Goal: Obtain resource: Download file/media

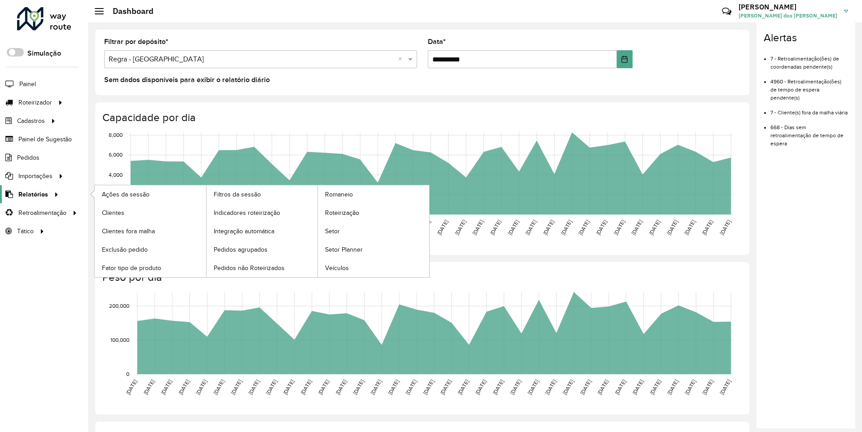
click at [31, 194] on span "Relatórios" at bounding box center [33, 194] width 30 height 9
click at [113, 212] on span "Clientes" at bounding box center [114, 212] width 24 height 9
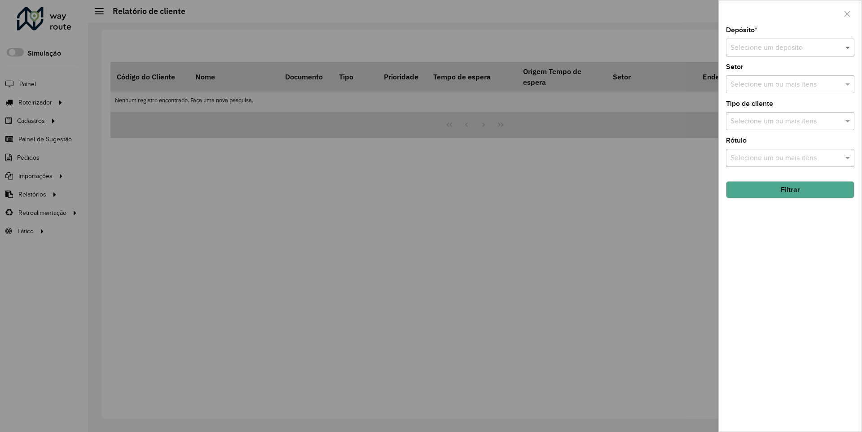
click at [848, 47] on span at bounding box center [848, 47] width 11 height 11
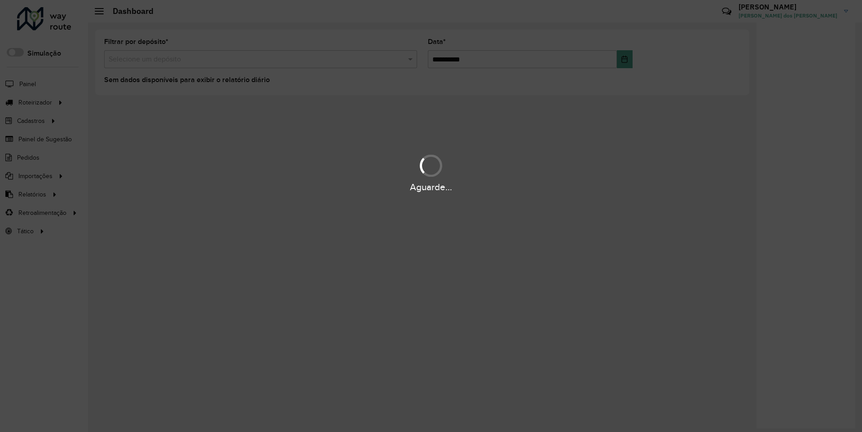
click at [31, 194] on div "Aguarde..." at bounding box center [431, 187] width 862 height 14
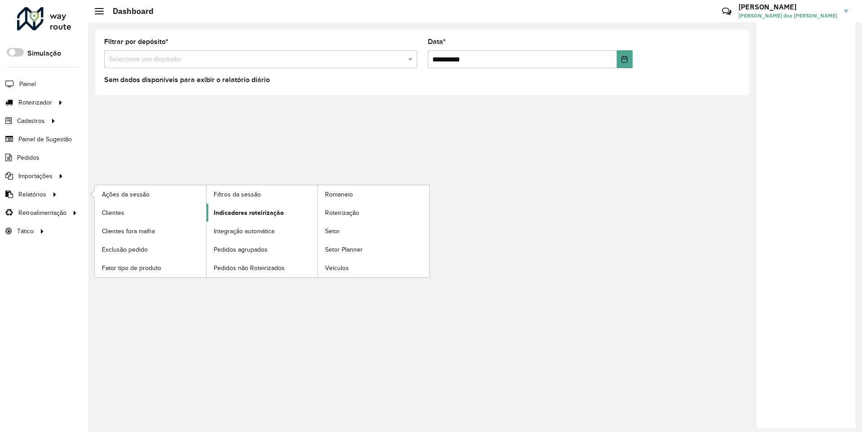
click at [246, 212] on span "Indicadores roteirização" at bounding box center [249, 212] width 70 height 9
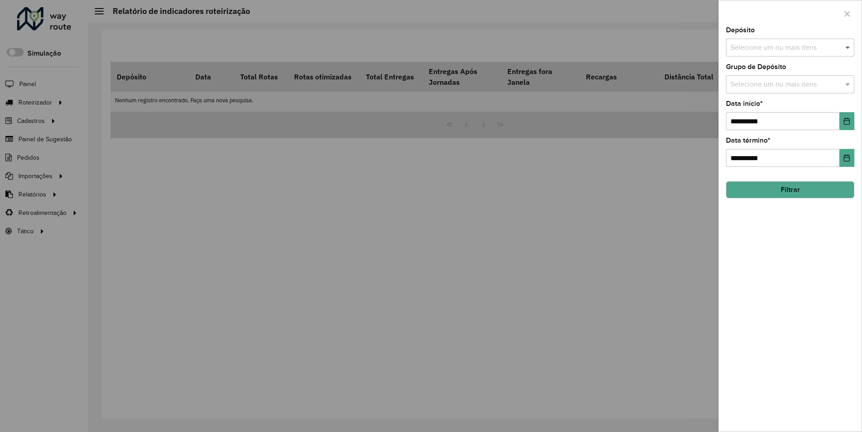
click at [848, 47] on span at bounding box center [848, 47] width 11 height 11
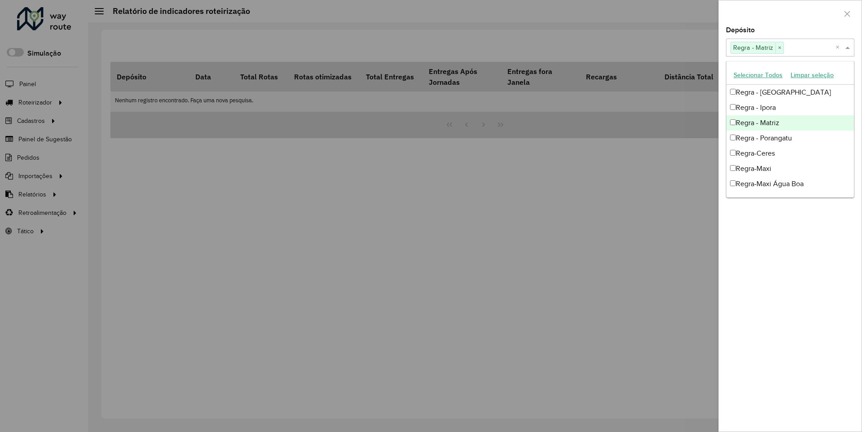
click at [790, 13] on div at bounding box center [790, 13] width 143 height 26
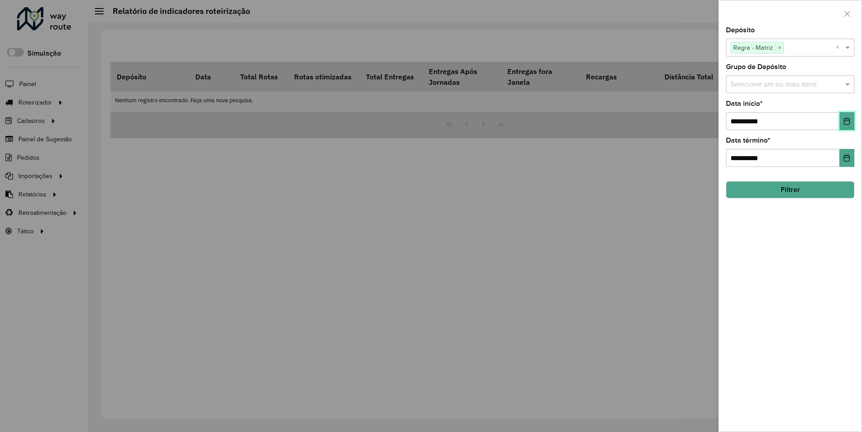
click at [846, 121] on icon "Choose Date" at bounding box center [847, 121] width 6 height 7
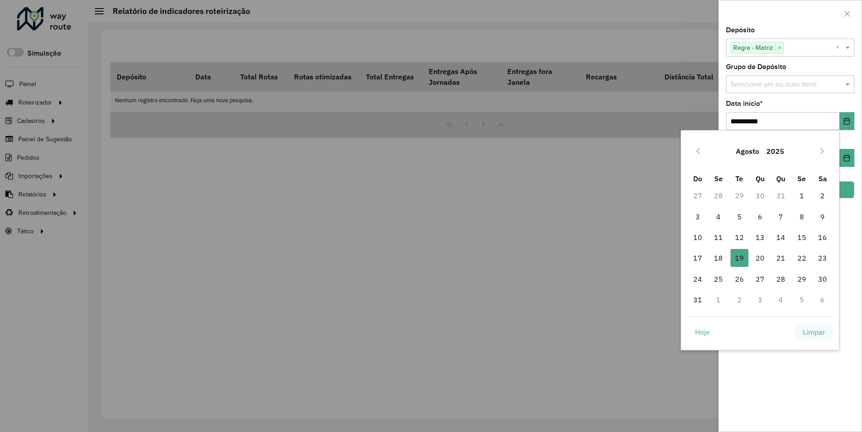
click at [814, 332] on span "Limpar" at bounding box center [814, 332] width 22 height 11
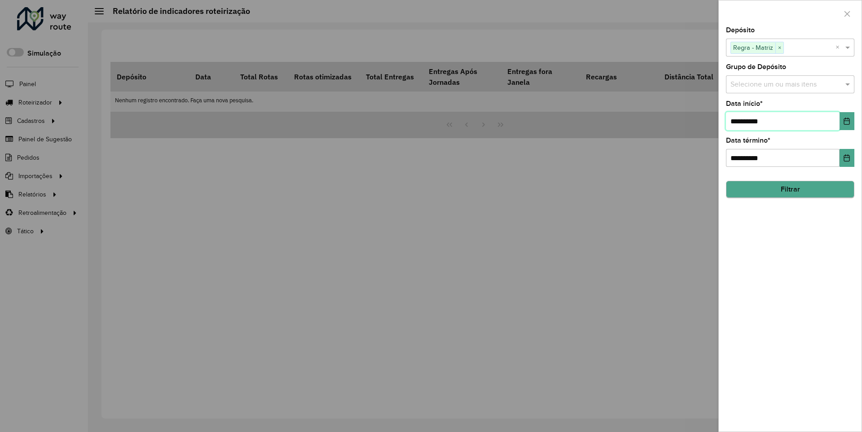
type input "**********"
click at [790, 189] on button "Filtrar" at bounding box center [790, 189] width 128 height 17
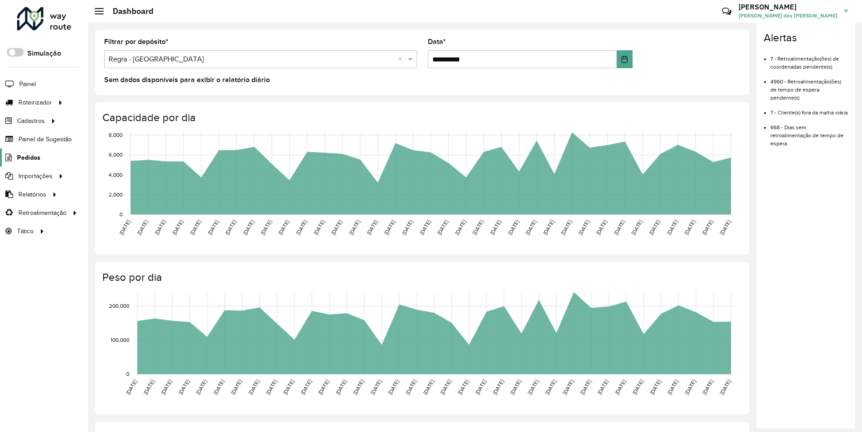
click at [28, 157] on span "Pedidos" at bounding box center [28, 157] width 23 height 9
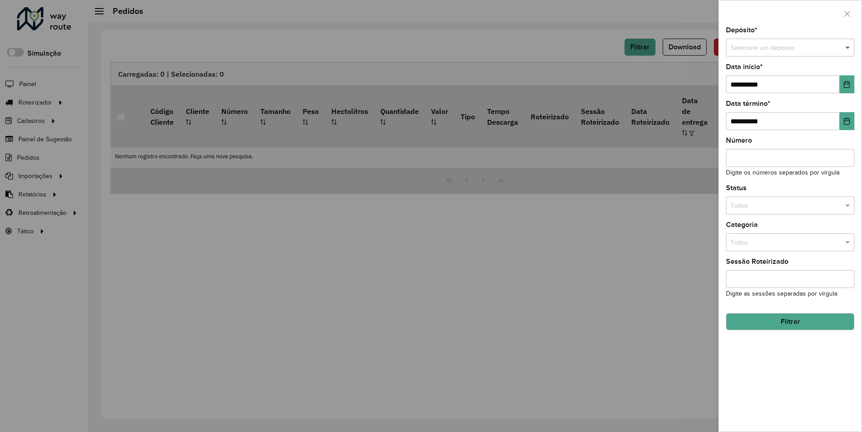
click at [848, 48] on span at bounding box center [848, 48] width 11 height 10
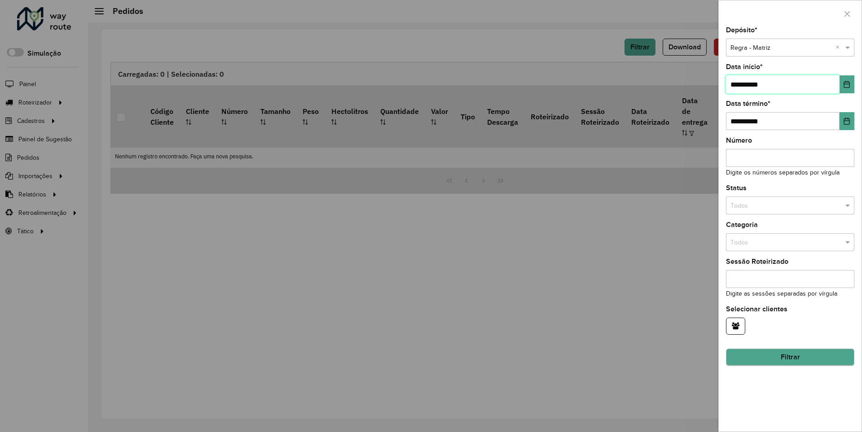
type input "**********"
click at [790, 357] on button "Filtrar" at bounding box center [790, 357] width 128 height 17
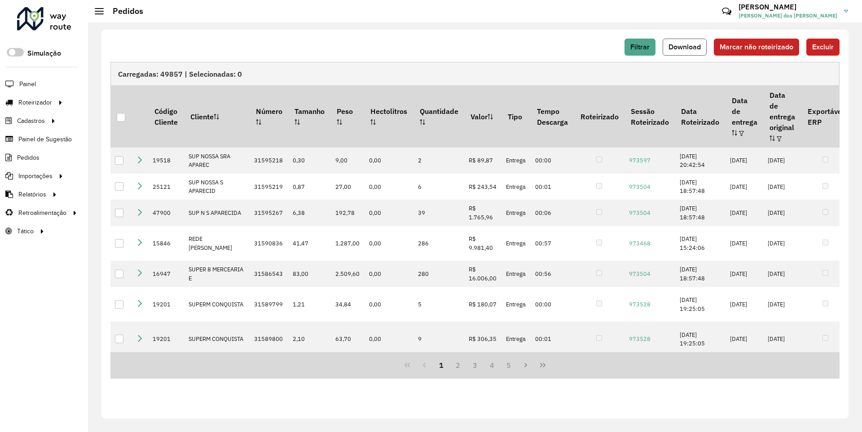
click at [686, 47] on span "Download" at bounding box center [684, 47] width 32 height 8
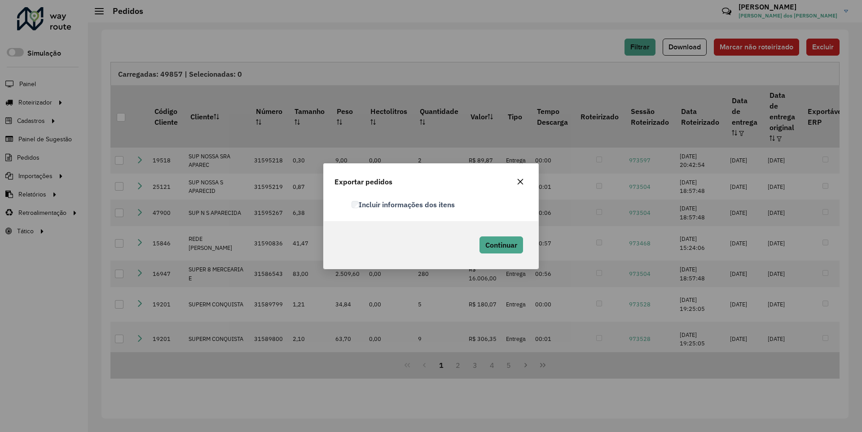
click at [404, 204] on label "Incluir informações dos itens" at bounding box center [403, 204] width 103 height 11
click at [500, 245] on span "Continuar" at bounding box center [501, 245] width 32 height 9
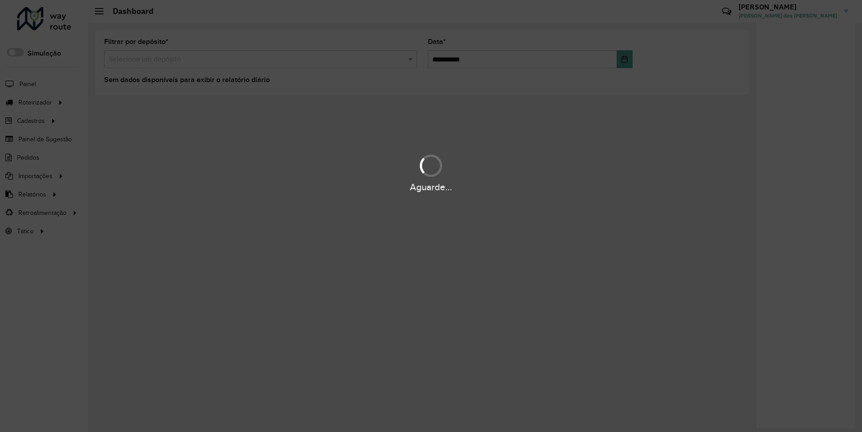
click at [31, 194] on div "Aguarde..." at bounding box center [431, 187] width 862 height 14
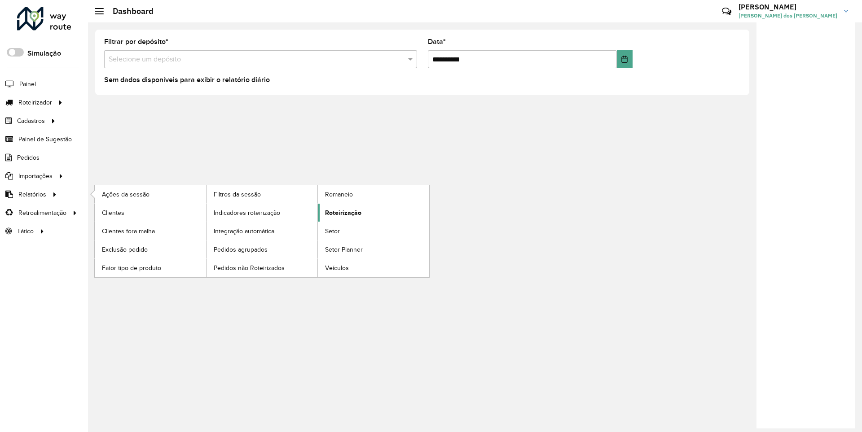
click at [342, 212] on span "Roteirização" at bounding box center [343, 212] width 36 height 9
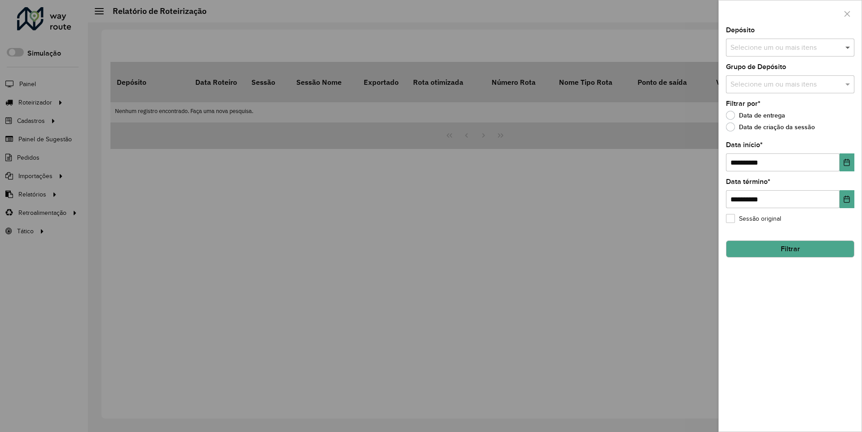
click at [848, 47] on span at bounding box center [848, 47] width 11 height 11
click at [846, 162] on icon "Choose Date" at bounding box center [847, 162] width 6 height 7
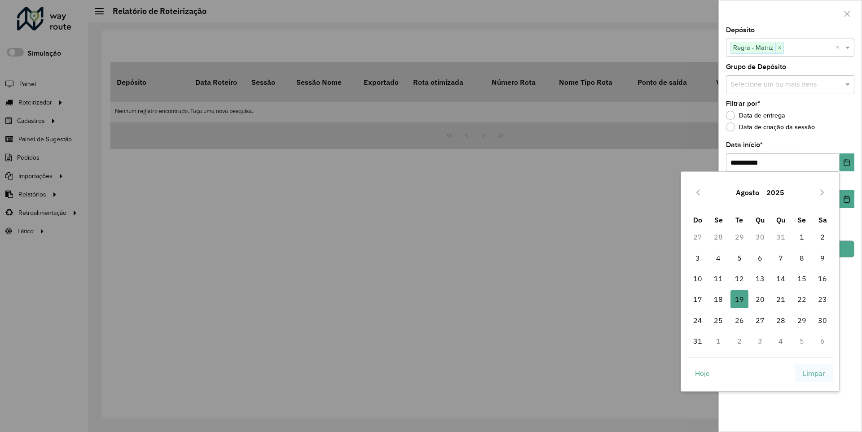
click at [814, 373] on span "Limpar" at bounding box center [814, 373] width 22 height 11
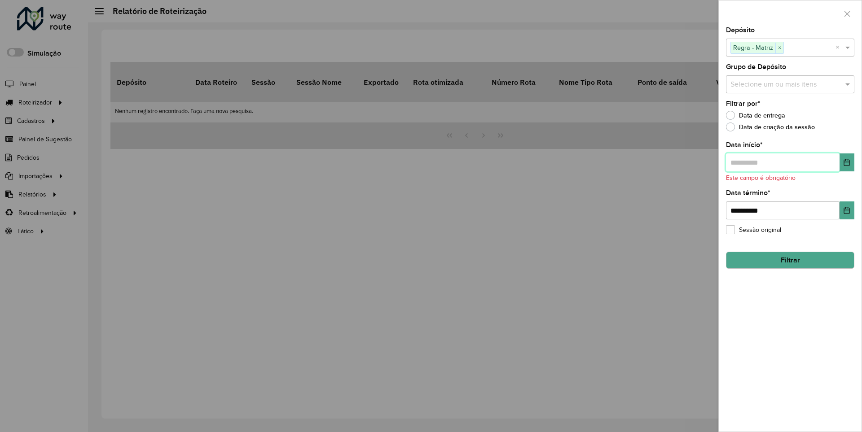
click at [782, 162] on input "text" at bounding box center [783, 163] width 114 height 18
type input "**********"
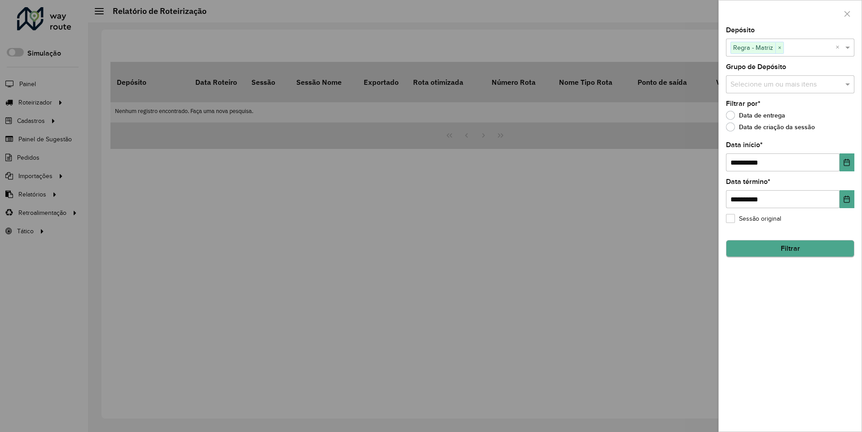
click at [790, 249] on button "Filtrar" at bounding box center [790, 248] width 128 height 17
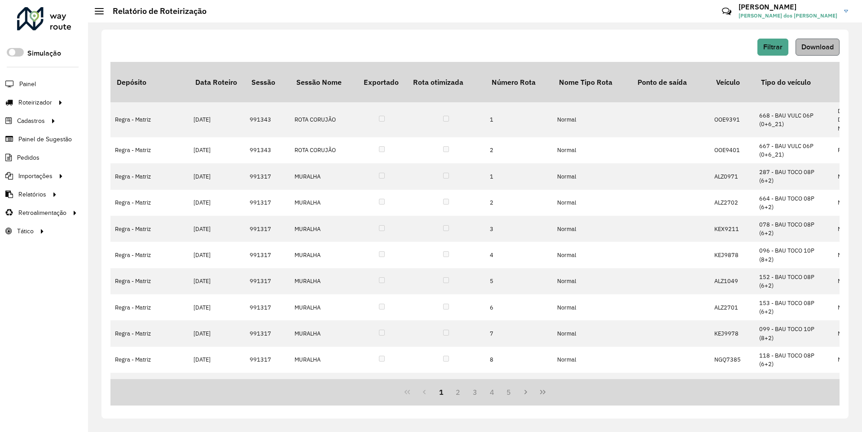
click at [817, 47] on span "Download" at bounding box center [817, 47] width 32 height 8
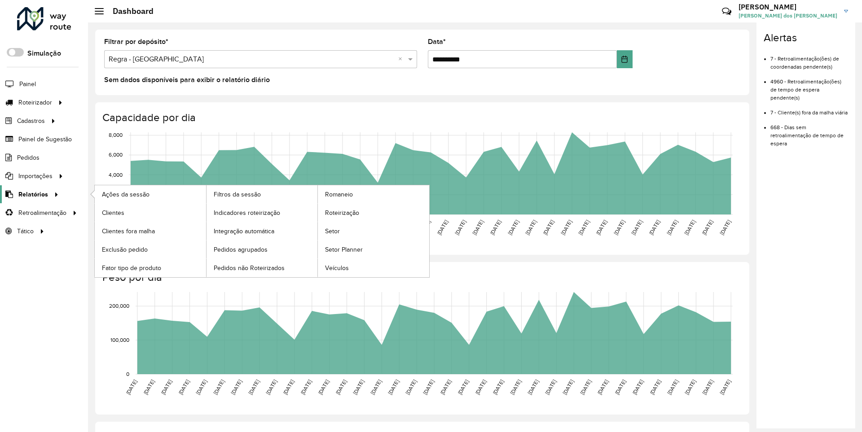
click at [31, 194] on span "Relatórios" at bounding box center [33, 194] width 30 height 9
click at [113, 212] on span "Clientes" at bounding box center [114, 212] width 24 height 9
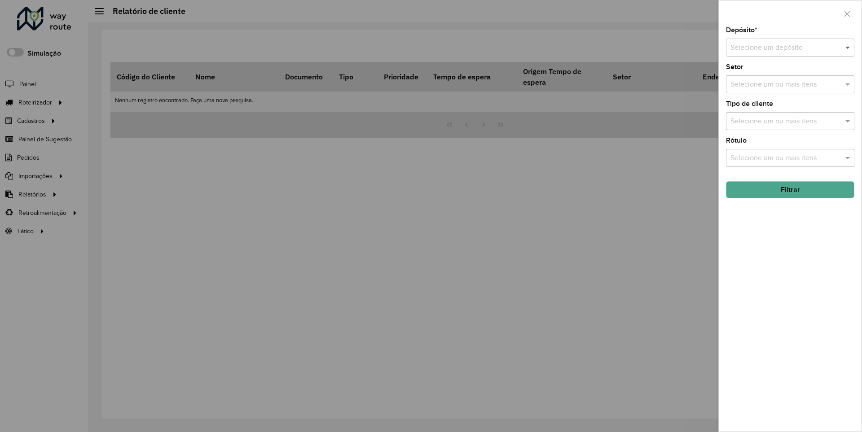
click at [848, 47] on span at bounding box center [848, 47] width 11 height 11
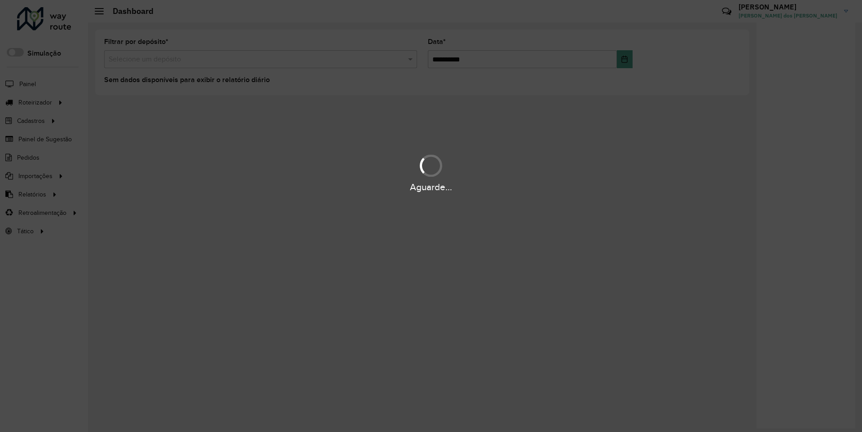
click at [31, 194] on div "Aguarde..." at bounding box center [431, 187] width 862 height 14
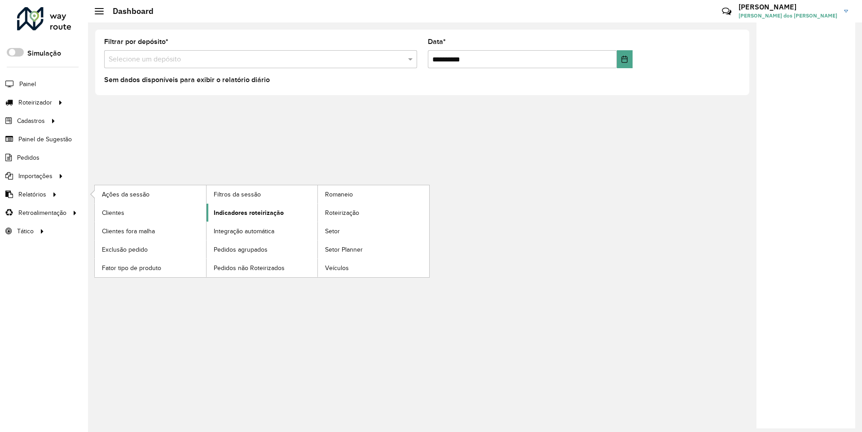
click at [246, 212] on span "Indicadores roteirização" at bounding box center [249, 212] width 70 height 9
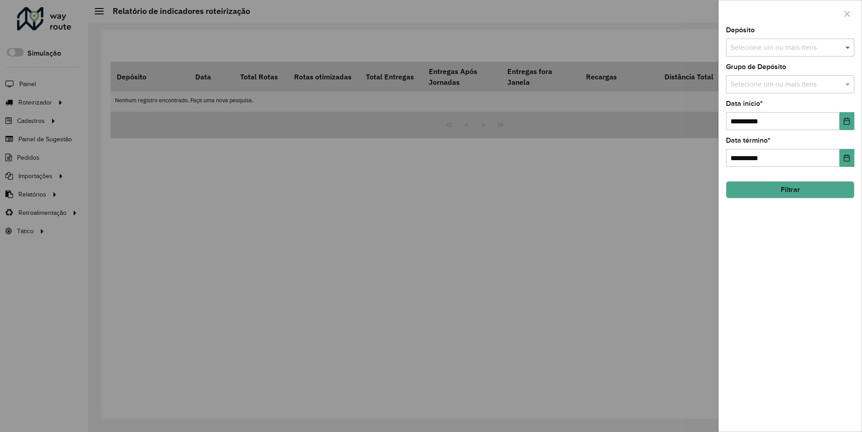
click at [848, 47] on span at bounding box center [848, 47] width 11 height 11
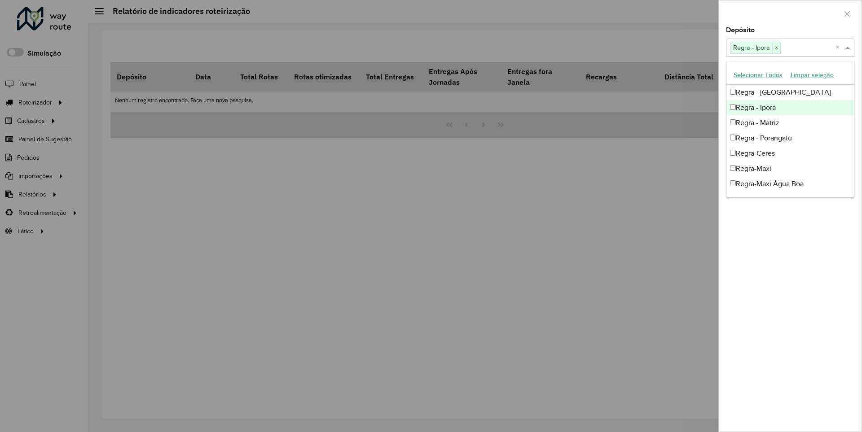
click at [790, 13] on div at bounding box center [790, 13] width 143 height 26
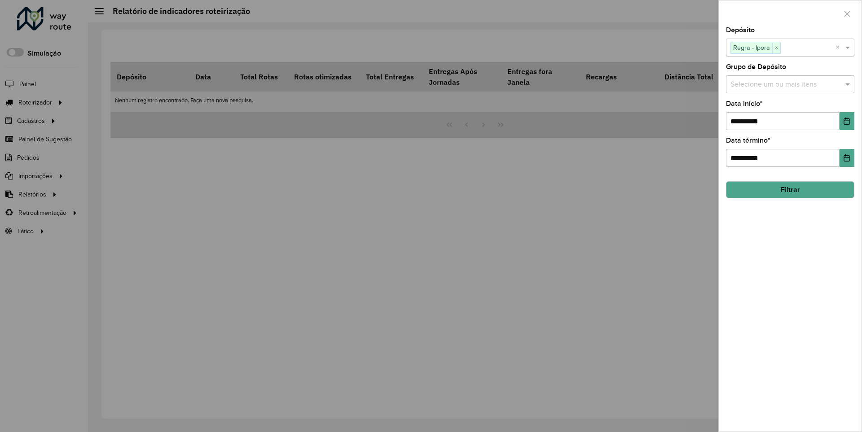
click at [846, 121] on icon "Choose Date" at bounding box center [847, 121] width 6 height 7
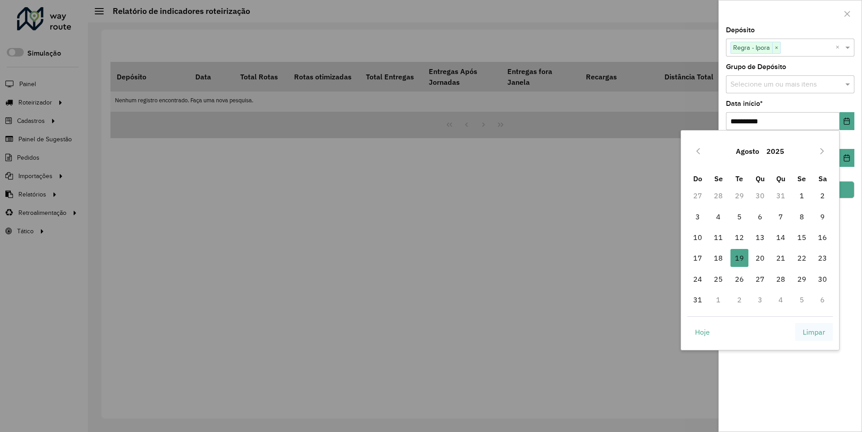
click at [814, 332] on span "Limpar" at bounding box center [814, 332] width 22 height 11
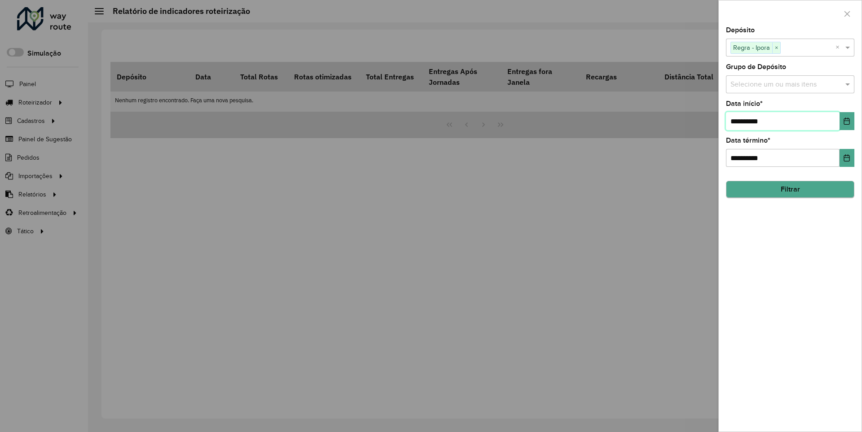
type input "**********"
click at [790, 189] on button "Filtrar" at bounding box center [790, 189] width 128 height 17
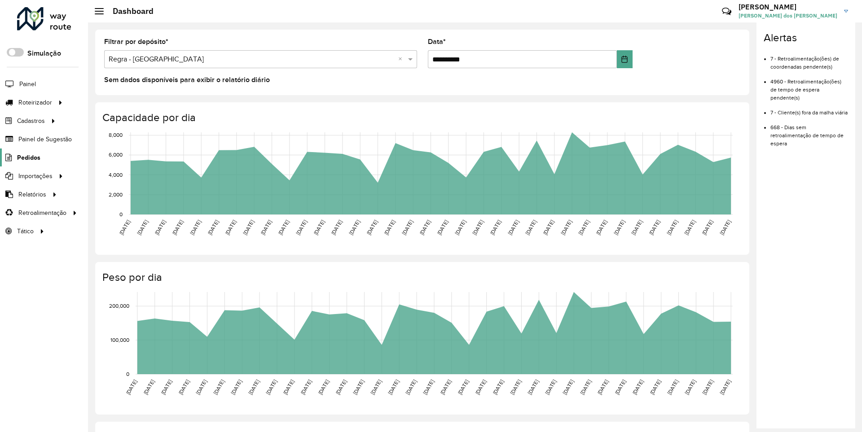
click at [28, 157] on span "Pedidos" at bounding box center [28, 157] width 23 height 9
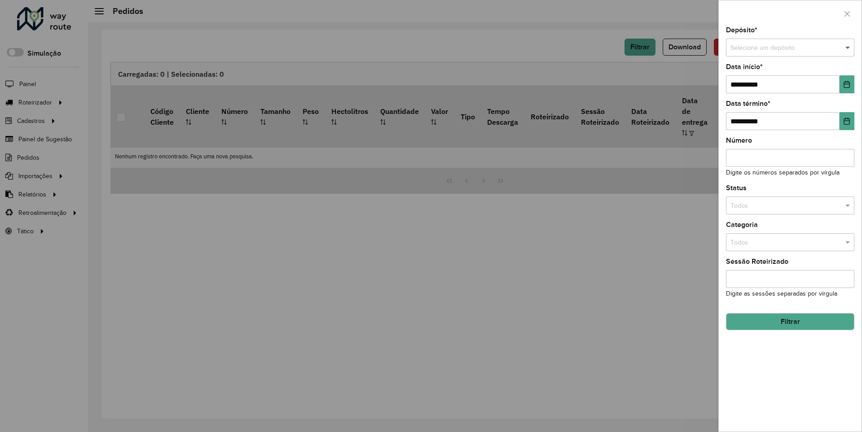
click at [848, 48] on span at bounding box center [848, 48] width 11 height 10
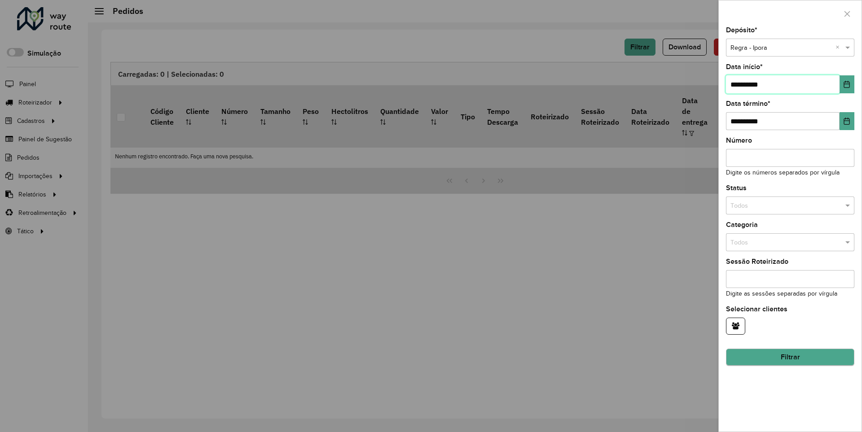
type input "**********"
click at [790, 357] on button "Filtrar" at bounding box center [790, 357] width 128 height 17
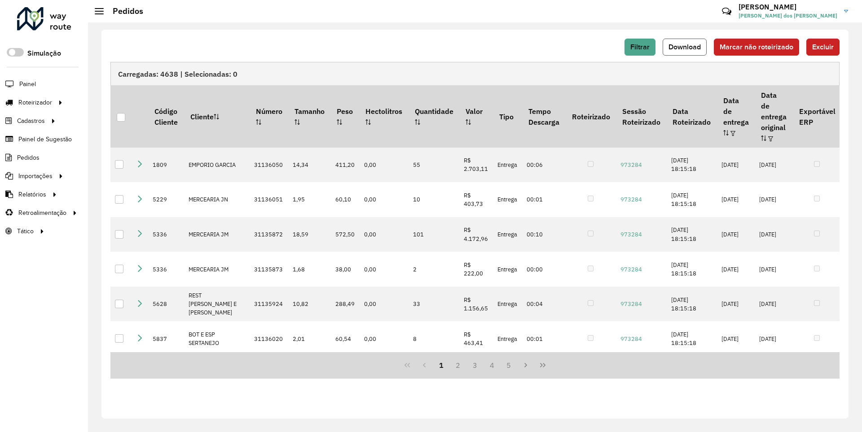
click at [686, 47] on span "Download" at bounding box center [684, 47] width 32 height 8
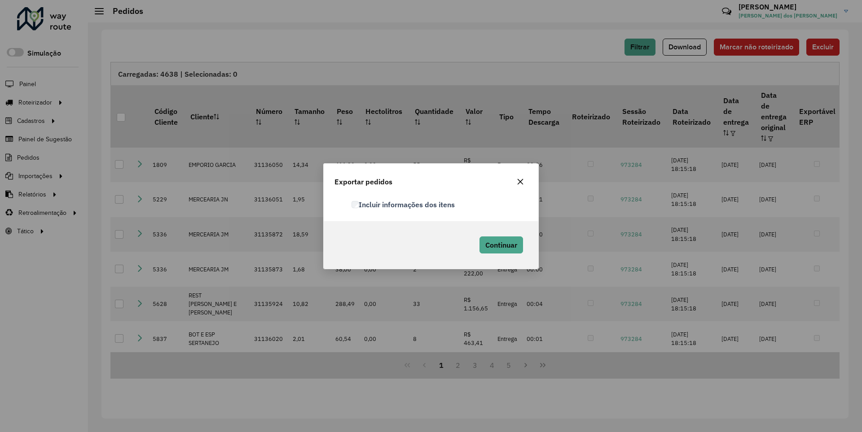
click at [404, 204] on label "Incluir informações dos itens" at bounding box center [403, 204] width 103 height 11
click at [500, 245] on span "Continuar" at bounding box center [501, 245] width 32 height 9
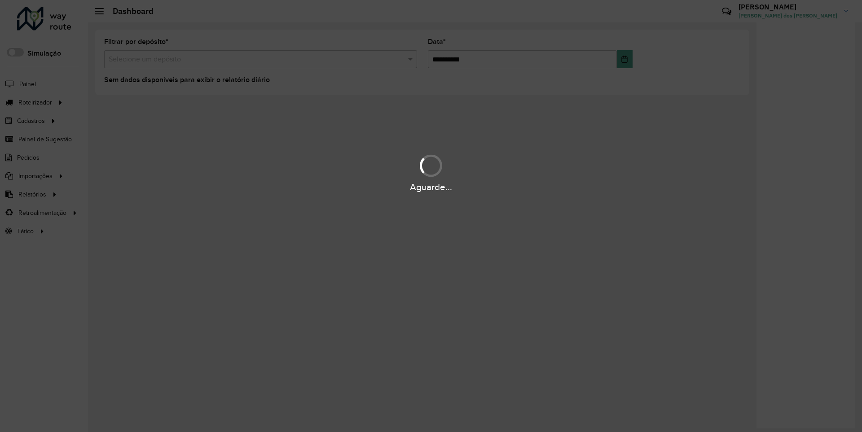
click at [31, 194] on div "Aguarde..." at bounding box center [431, 187] width 862 height 14
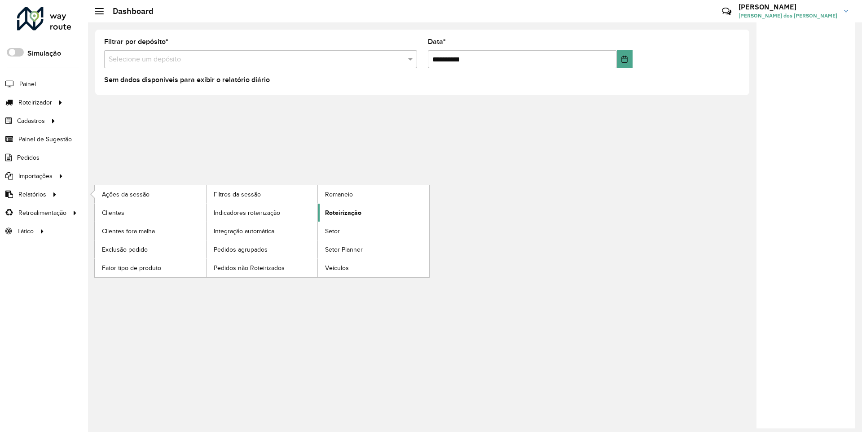
click at [342, 212] on span "Roteirização" at bounding box center [343, 212] width 36 height 9
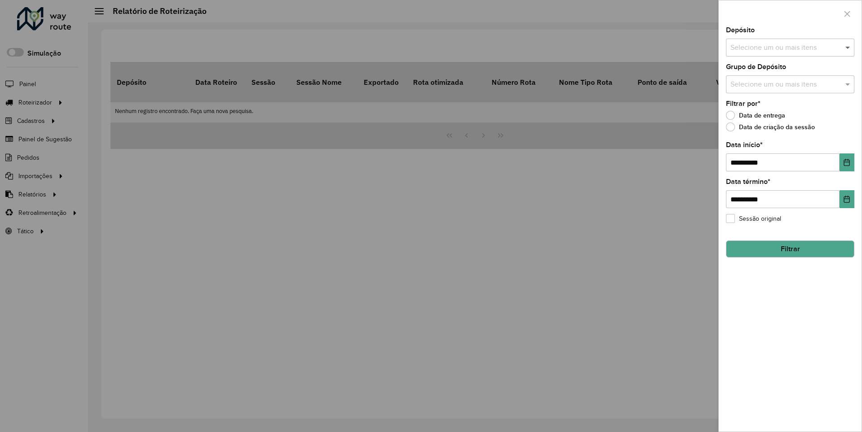
click at [848, 47] on span at bounding box center [848, 47] width 11 height 11
click at [846, 162] on icon "Choose Date" at bounding box center [847, 162] width 6 height 7
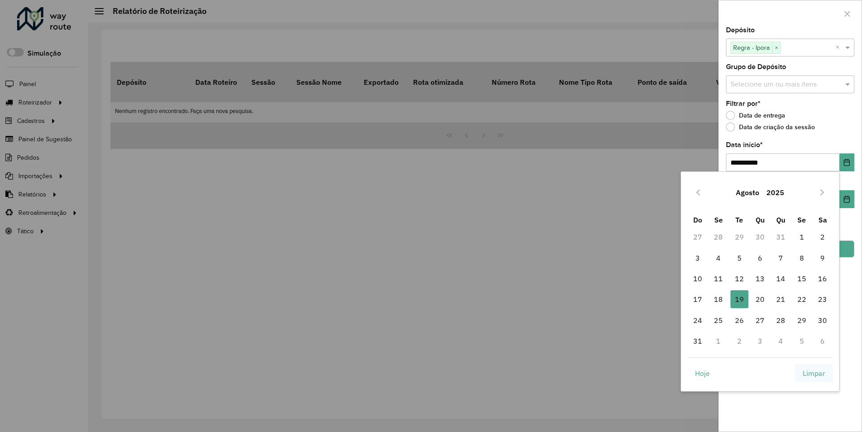
click at [814, 373] on span "Limpar" at bounding box center [814, 373] width 22 height 11
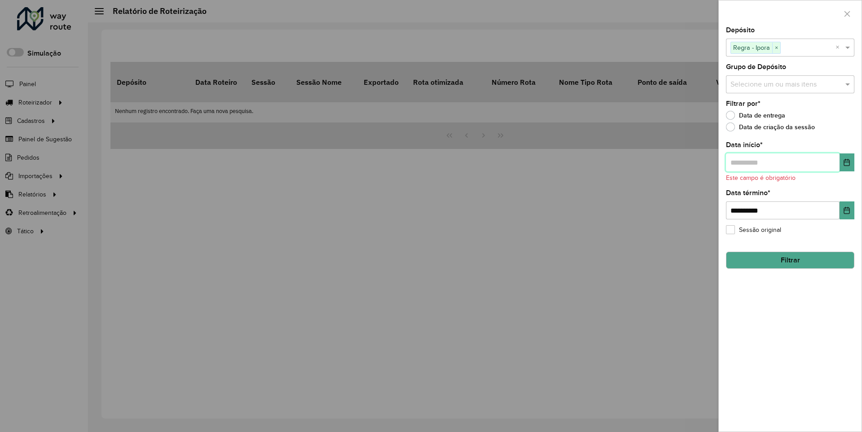
click at [782, 162] on input "text" at bounding box center [783, 163] width 114 height 18
type input "**********"
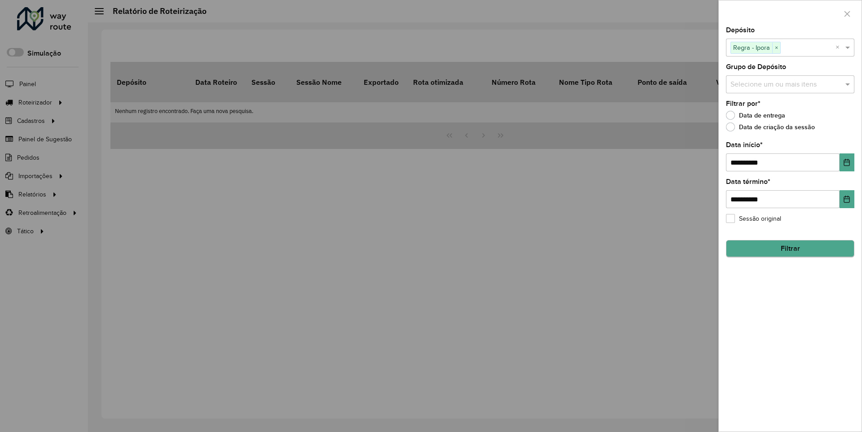
click at [790, 249] on button "Filtrar" at bounding box center [790, 248] width 128 height 17
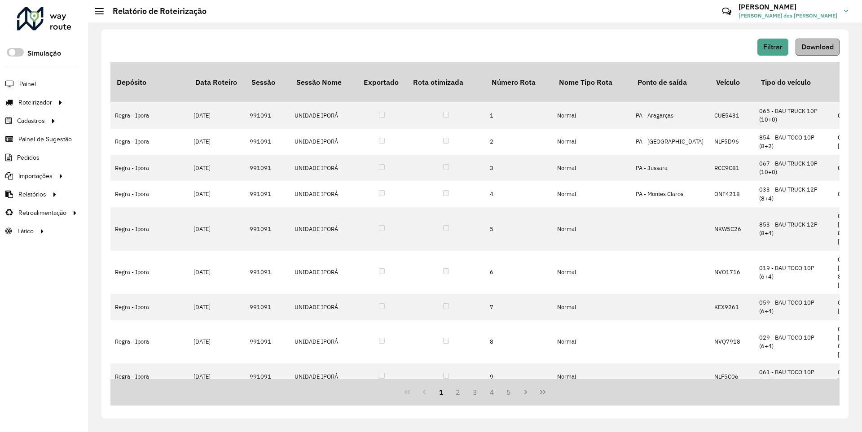
click at [817, 47] on span "Download" at bounding box center [817, 47] width 32 height 8
